Goal: Register for event/course

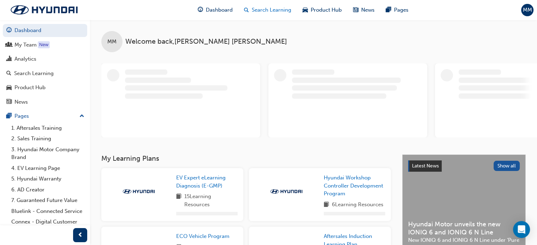
click at [256, 12] on span "Search Learning" at bounding box center [272, 10] width 40 height 8
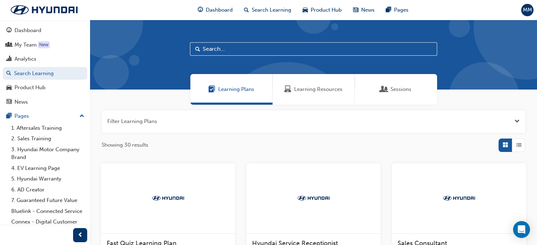
click at [286, 91] on span "Learning Resources" at bounding box center [287, 89] width 7 height 8
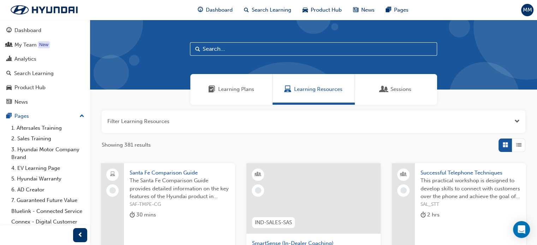
click at [266, 45] on input "text" at bounding box center [313, 48] width 247 height 13
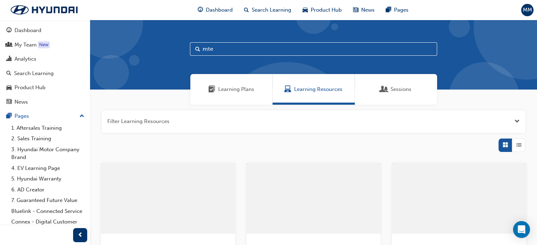
type input "mte"
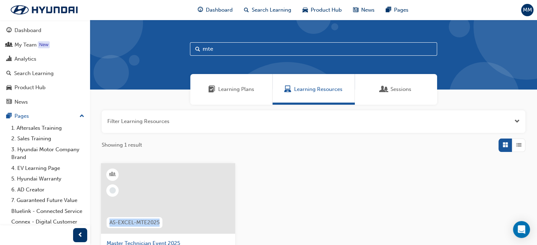
drag, startPoint x: 160, startPoint y: 161, endPoint x: 158, endPoint y: 176, distance: 15.3
click at [158, 176] on div "Filter Learning Resources Showing 1 result AS-EXCEL-MTE2025 Master Technician E…" at bounding box center [313, 221] width 447 height 233
click at [158, 176] on div at bounding box center [168, 198] width 134 height 71
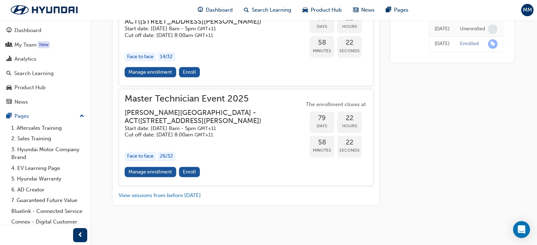
scroll to position [971, 0]
click at [144, 177] on link "Manage enrollment" at bounding box center [151, 172] width 52 height 10
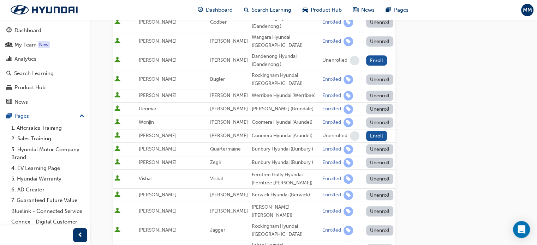
scroll to position [418, 0]
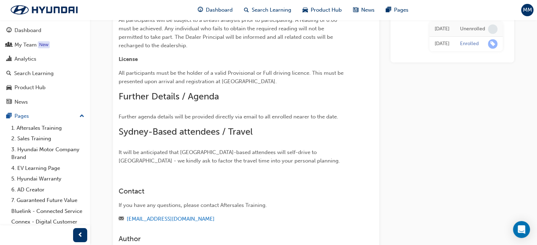
scroll to position [971, 0]
